Goal: Information Seeking & Learning: Understand process/instructions

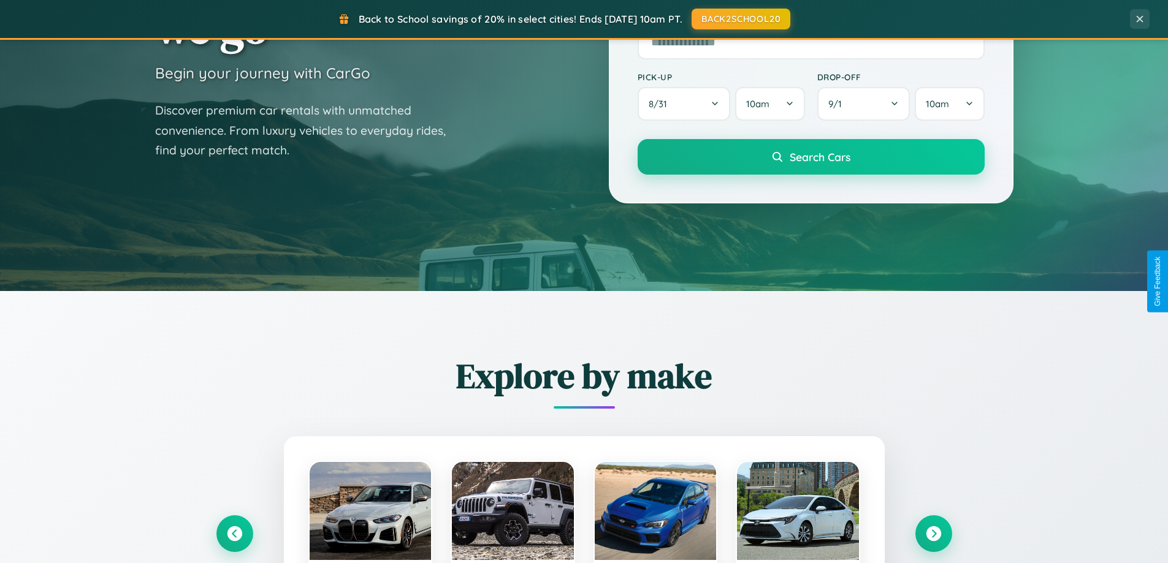
scroll to position [2359, 0]
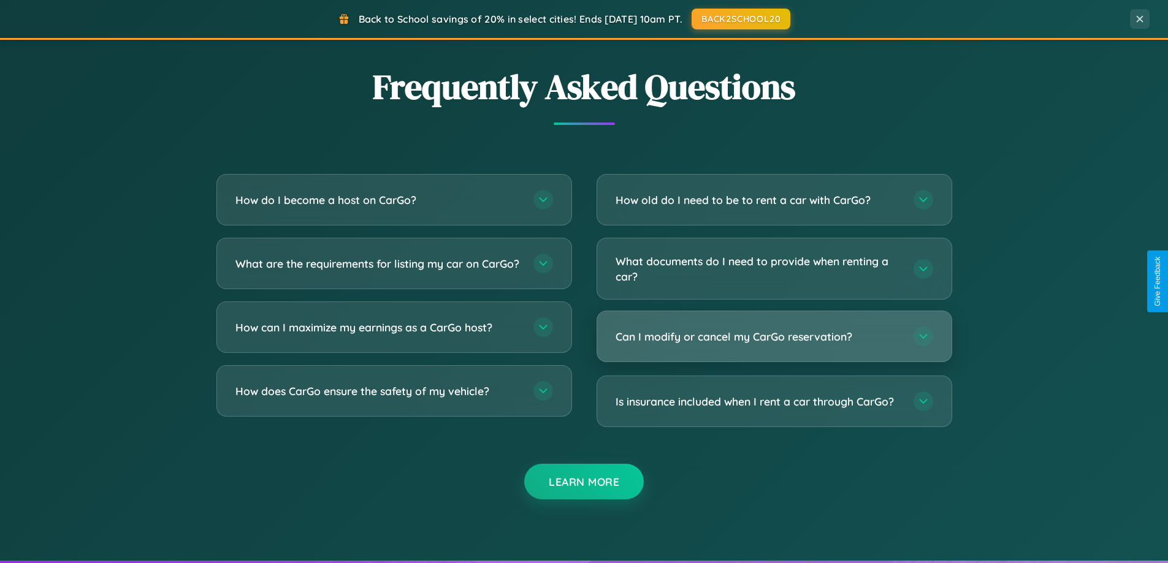
click at [774, 336] on h3 "Can I modify or cancel my CarGo reservation?" at bounding box center [758, 336] width 286 height 15
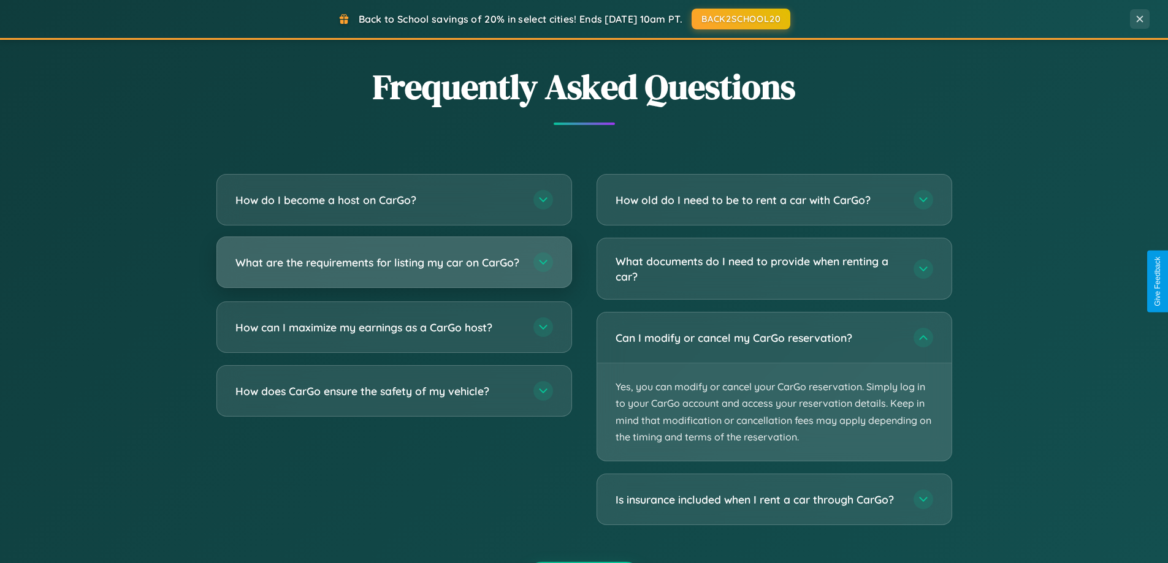
click at [393, 268] on h3 "What are the requirements for listing my car on CarGo?" at bounding box center [378, 262] width 286 height 15
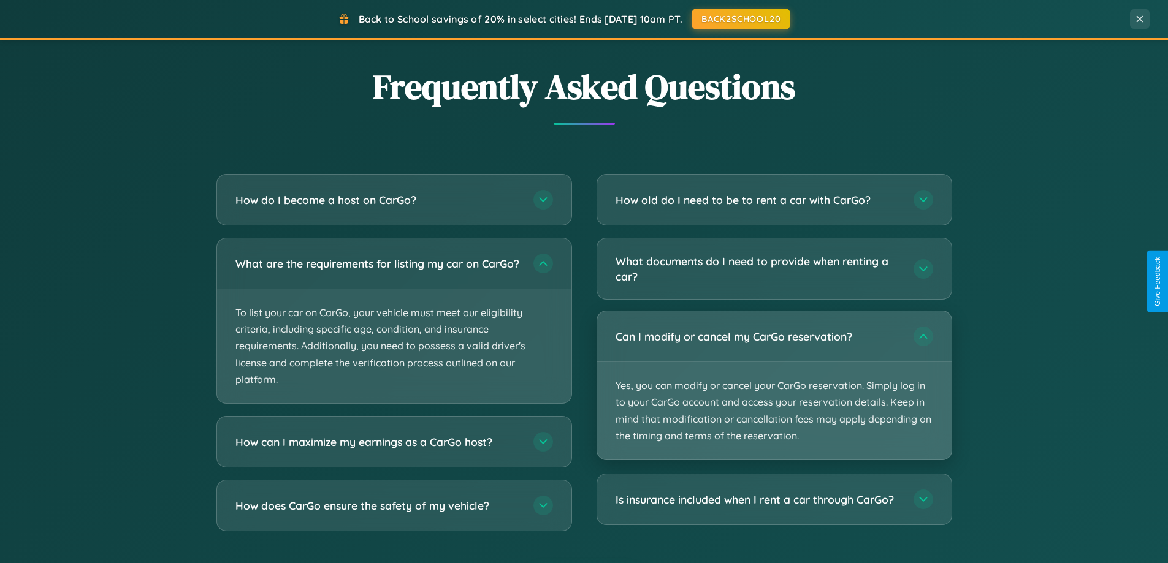
click at [774, 386] on p "Yes, you can modify or cancel your CarGo reservation. Simply log in to your Car…" at bounding box center [774, 410] width 354 height 97
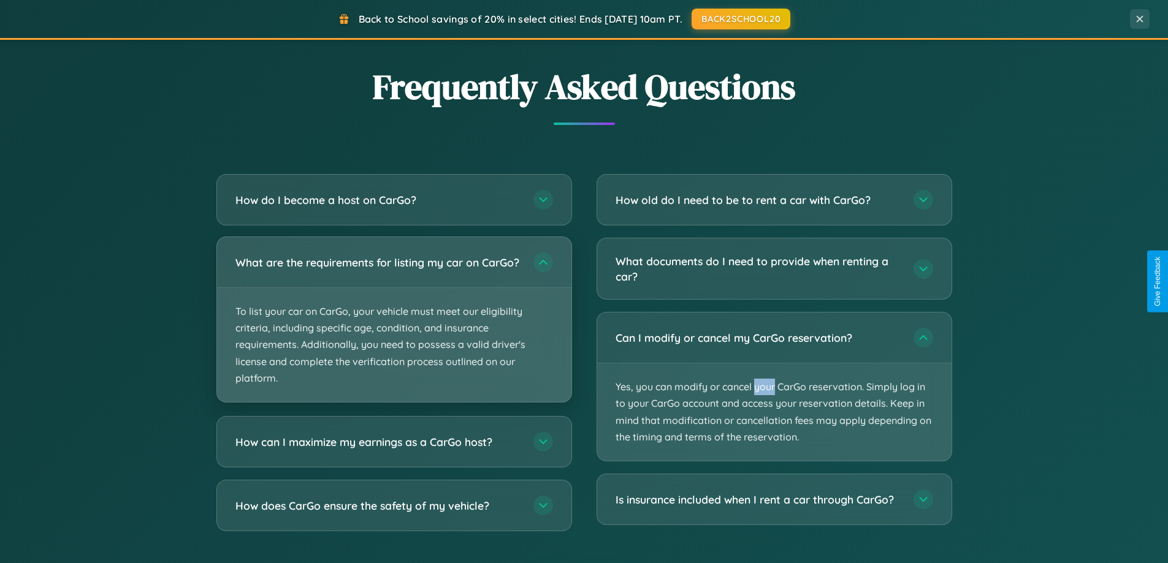
click at [393, 325] on p "To list your car on CarGo, your vehicle must meet our eligibility criteria, inc…" at bounding box center [394, 345] width 354 height 114
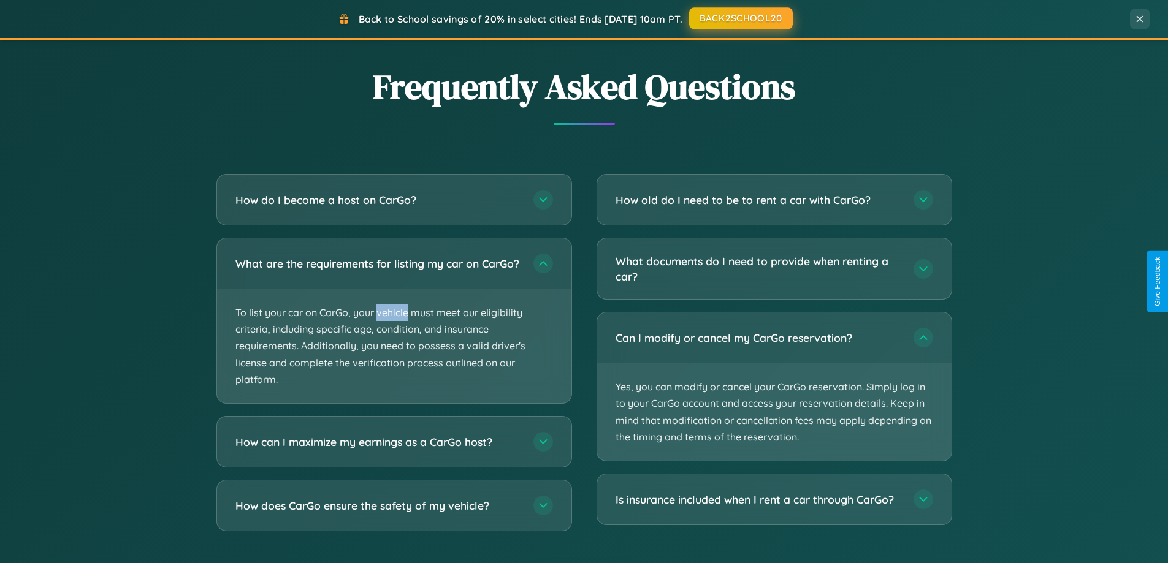
click at [740, 19] on button "BACK2SCHOOL20" at bounding box center [741, 18] width 104 height 22
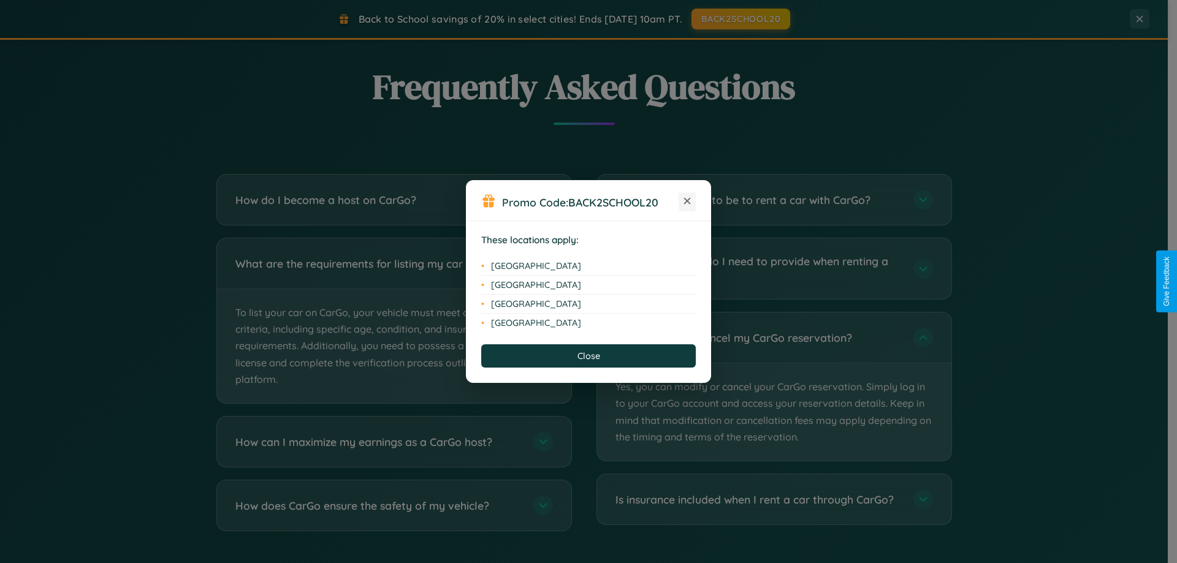
click at [687, 202] on icon at bounding box center [687, 201] width 7 height 7
